Goal: Information Seeking & Learning: Learn about a topic

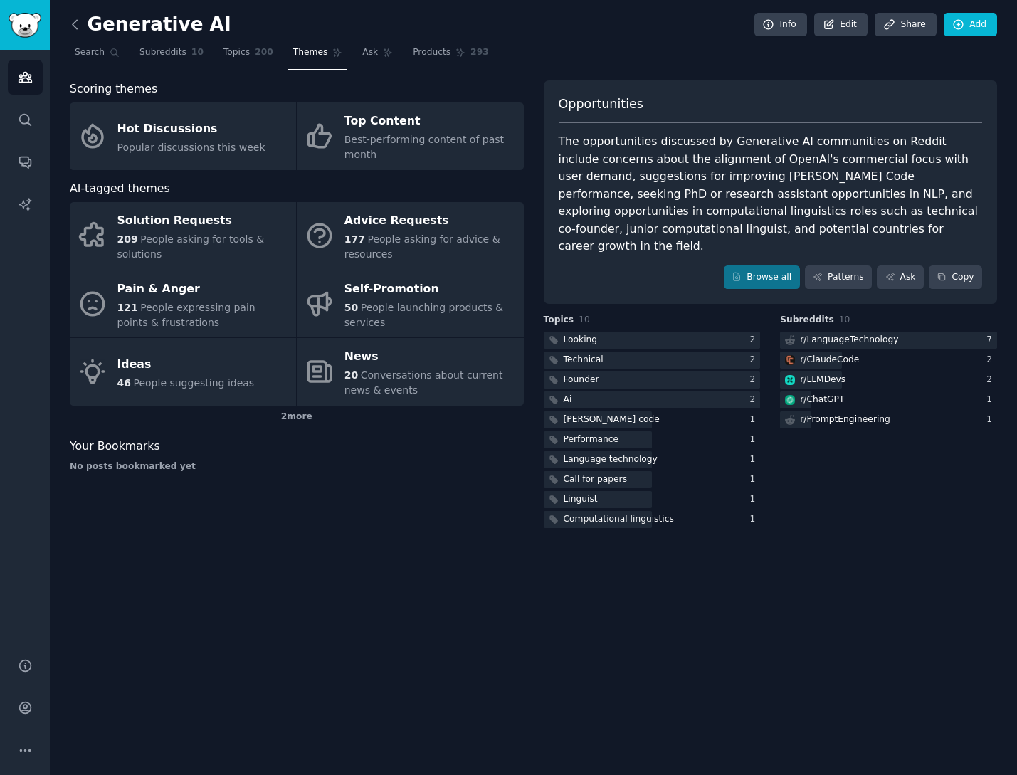
click at [72, 29] on icon at bounding box center [75, 24] width 15 height 15
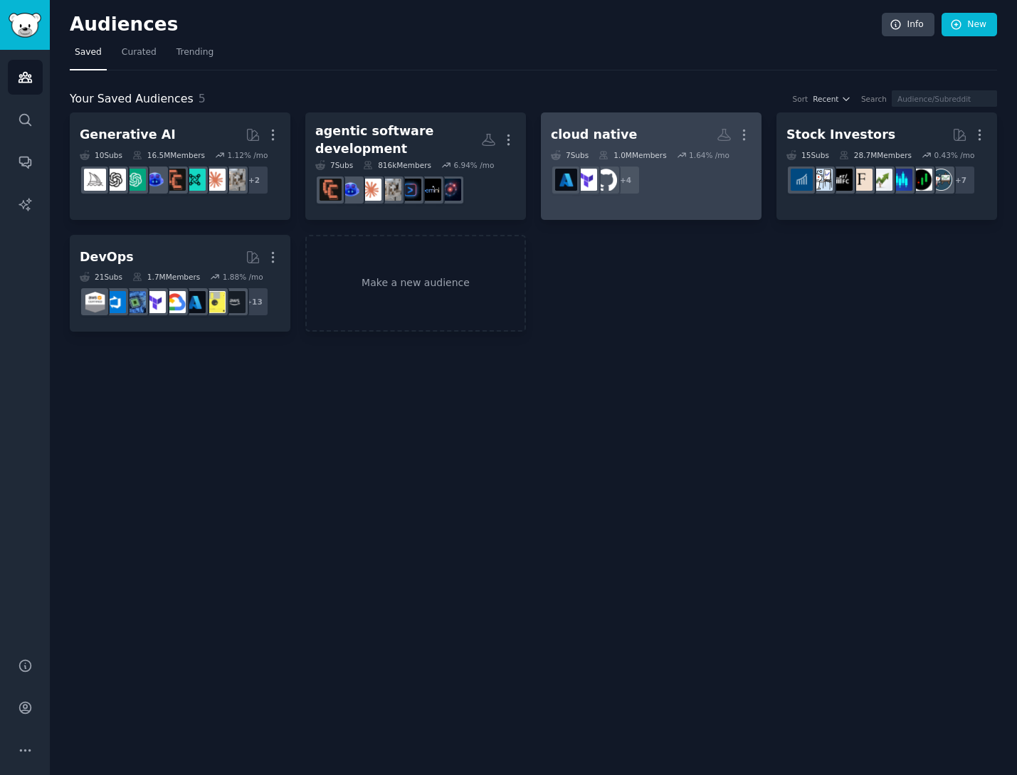
click at [603, 139] on div "cloud native" at bounding box center [594, 135] width 86 height 18
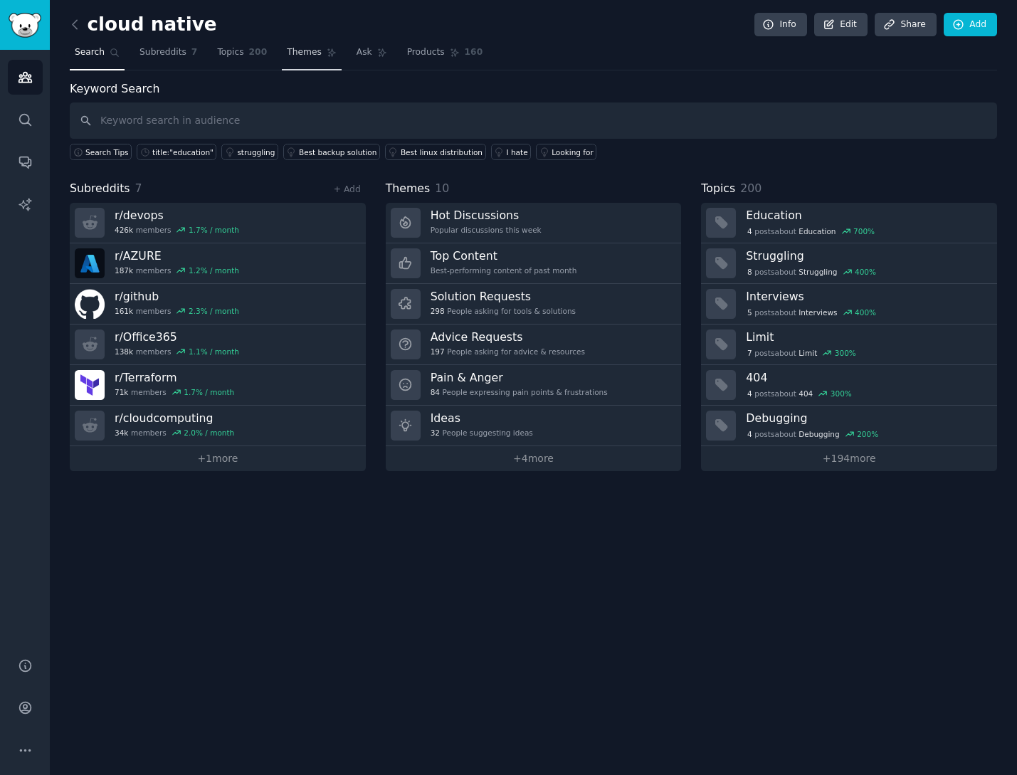
drag, startPoint x: 216, startPoint y: 55, endPoint x: 287, endPoint y: 51, distance: 72.0
click at [217, 55] on span "Topics" at bounding box center [230, 52] width 26 height 13
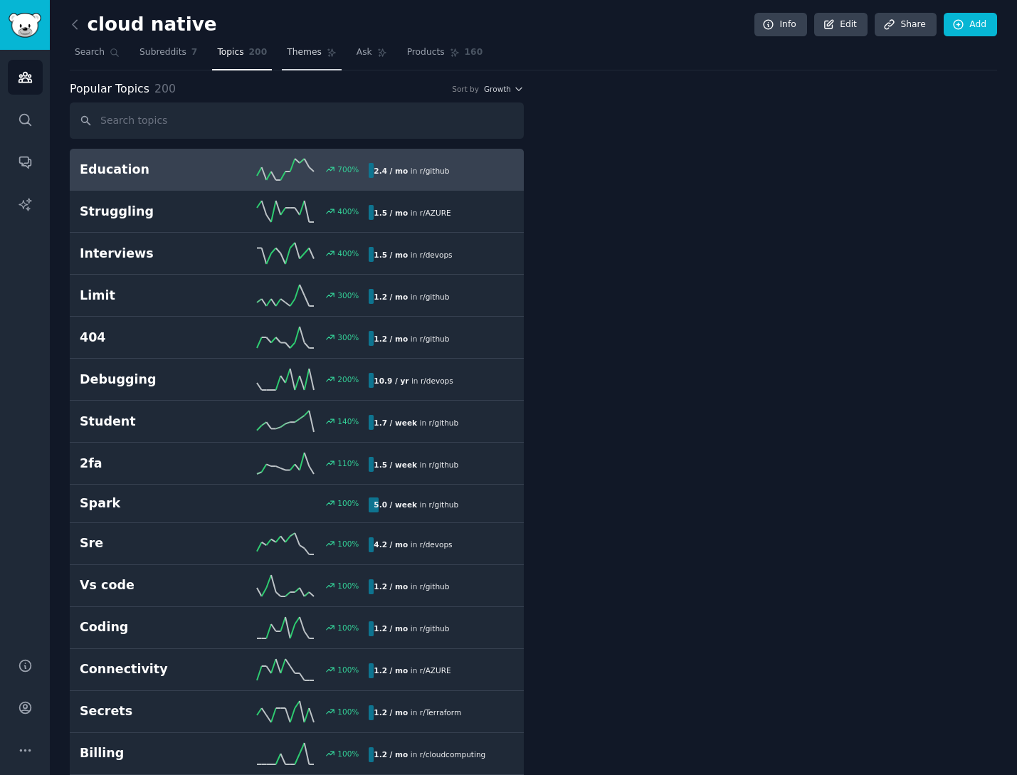
click at [287, 51] on span "Themes" at bounding box center [304, 52] width 35 height 13
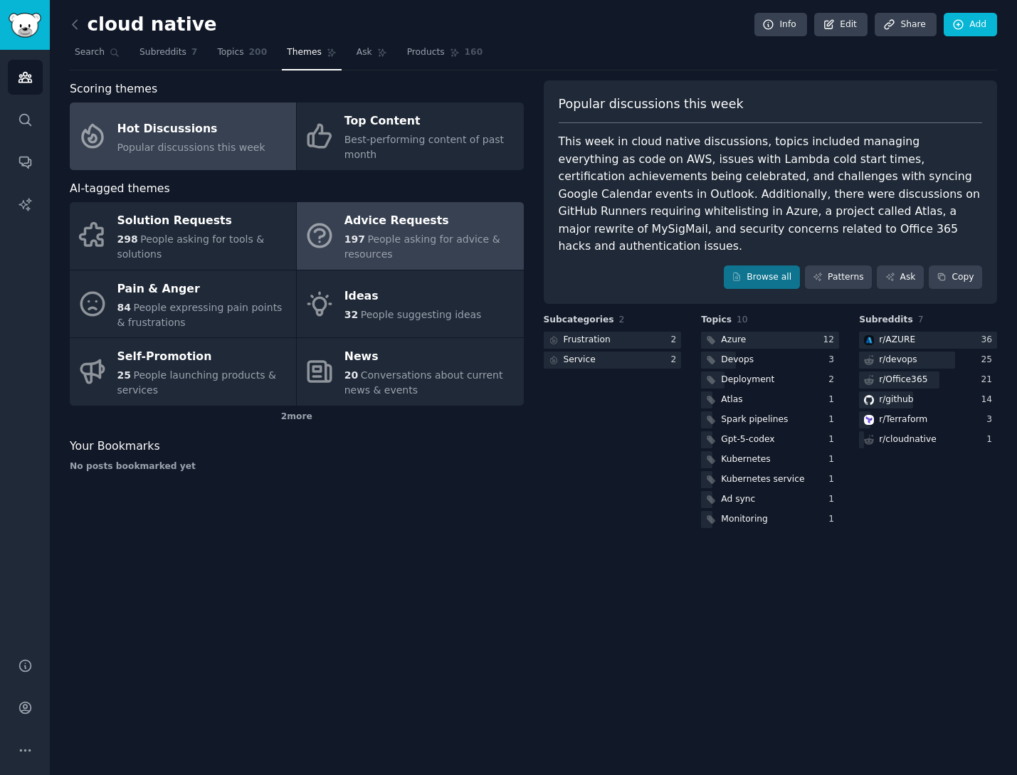
click at [423, 241] on span "People asking for advice & resources" at bounding box center [422, 246] width 156 height 26
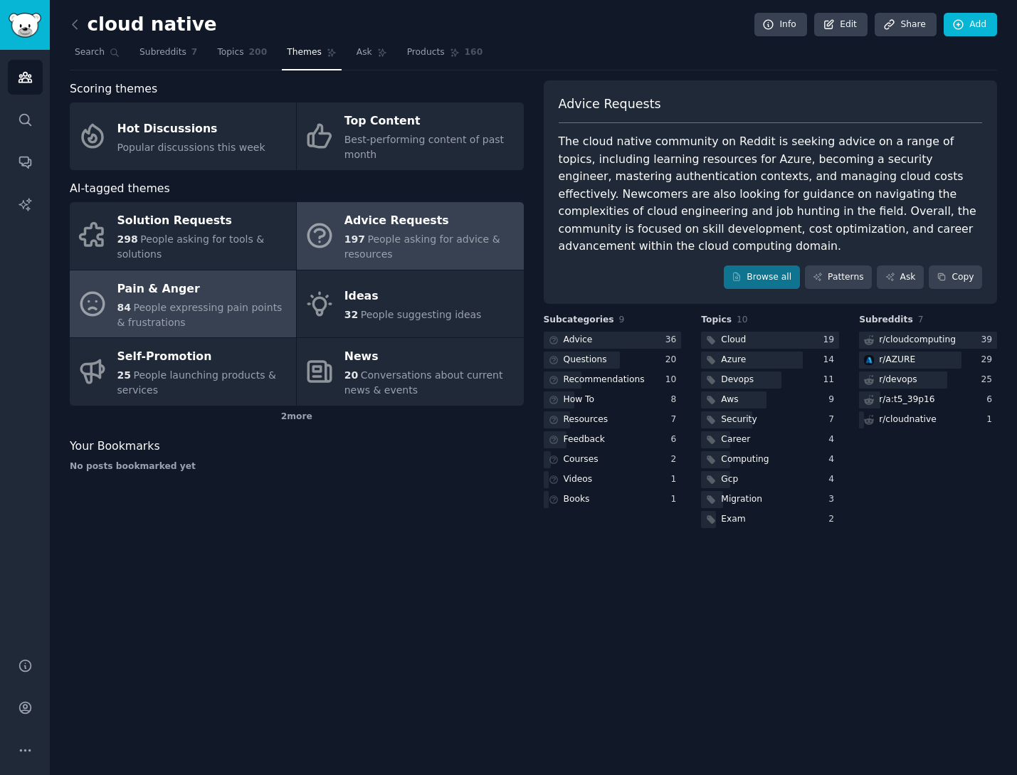
drag, startPoint x: 211, startPoint y: 285, endPoint x: 221, endPoint y: 290, distance: 10.5
click at [211, 286] on div "Pain & Anger" at bounding box center [202, 288] width 171 height 23
